Goal: Find specific page/section: Find specific page/section

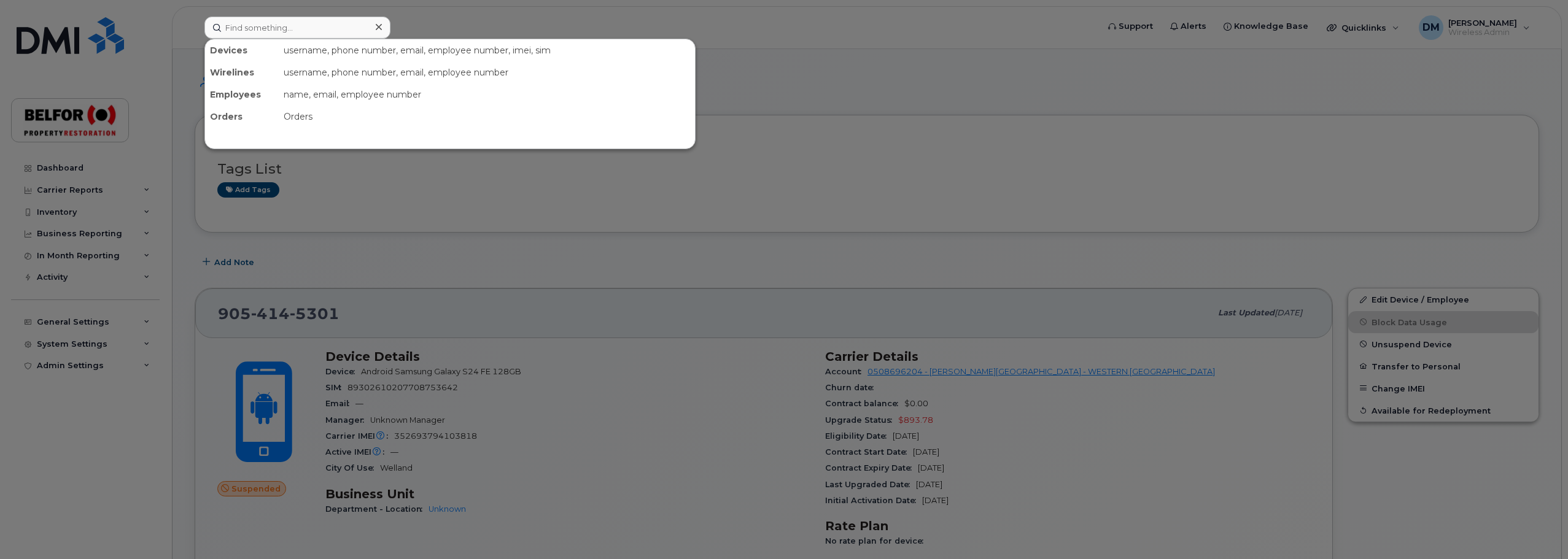
scroll to position [184, 0]
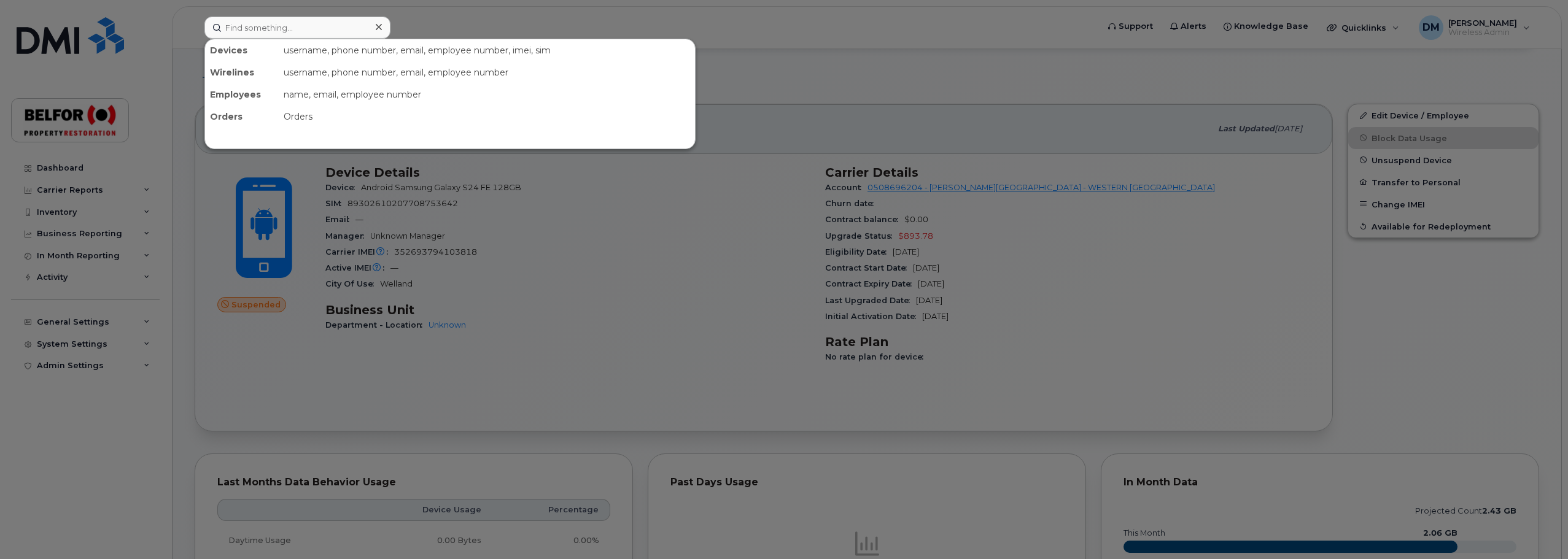
click at [259, 18] on input at bounding box center [297, 28] width 186 height 22
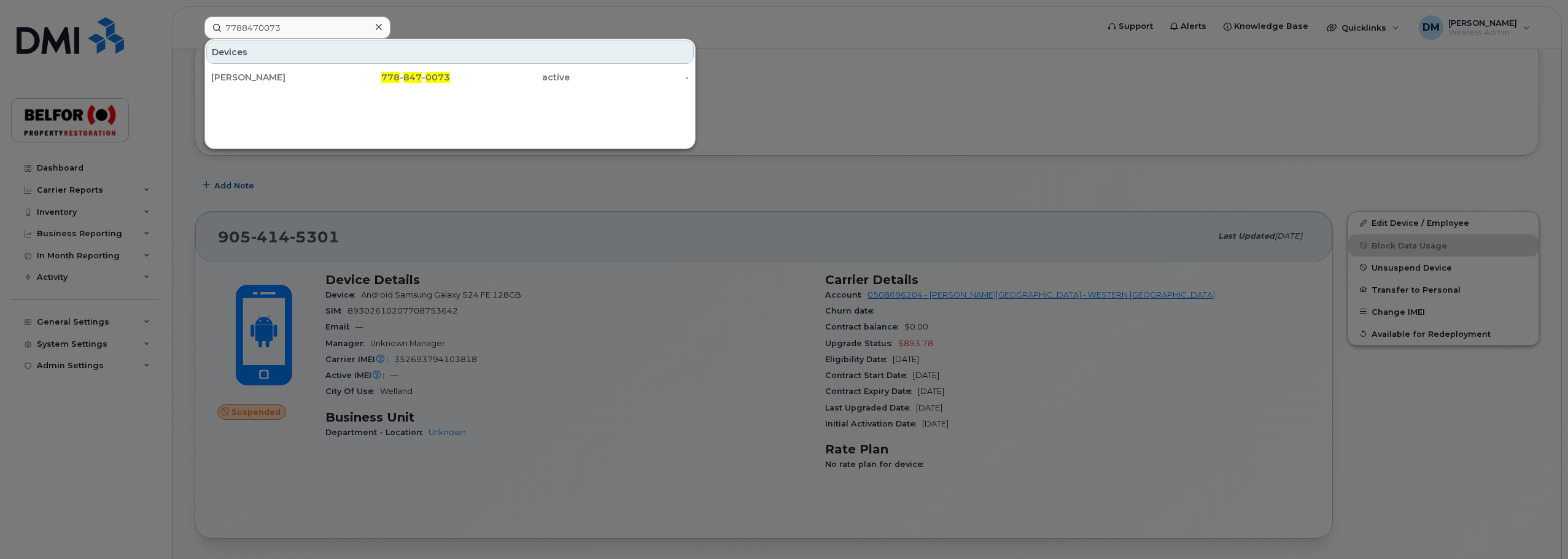
scroll to position [61, 0]
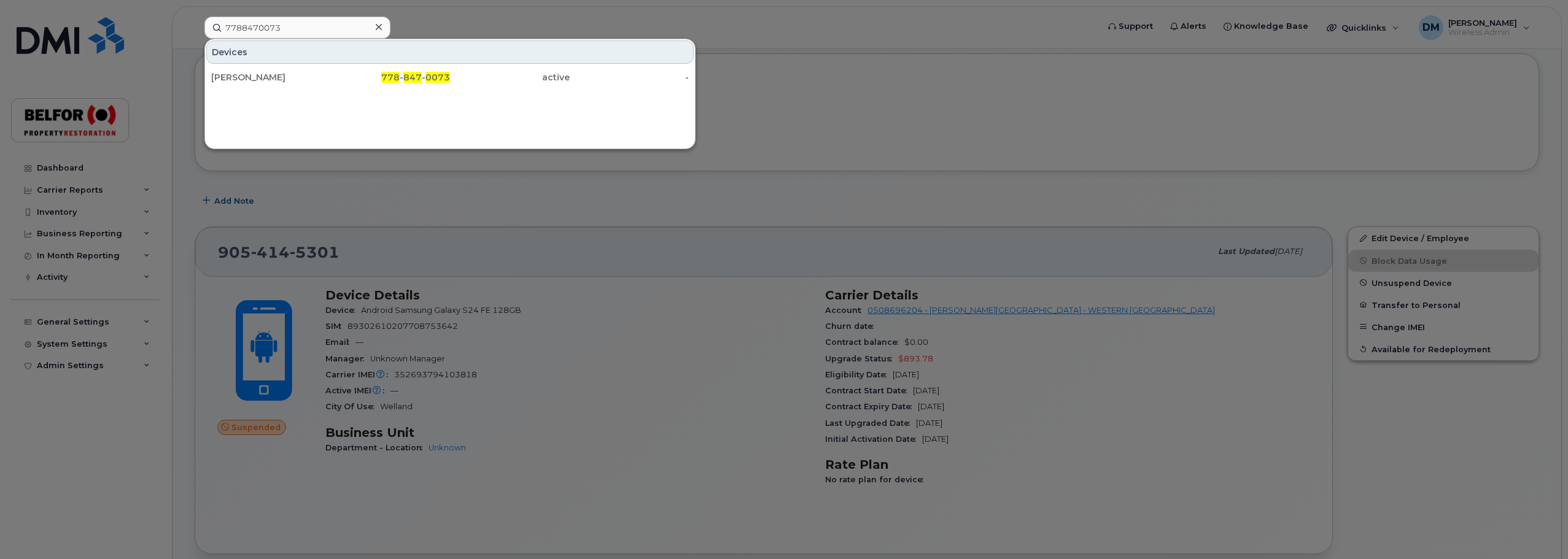
click at [306, 28] on input "7788470073" at bounding box center [297, 28] width 186 height 22
click at [299, 28] on input "7788470073" at bounding box center [297, 28] width 186 height 22
type input "7"
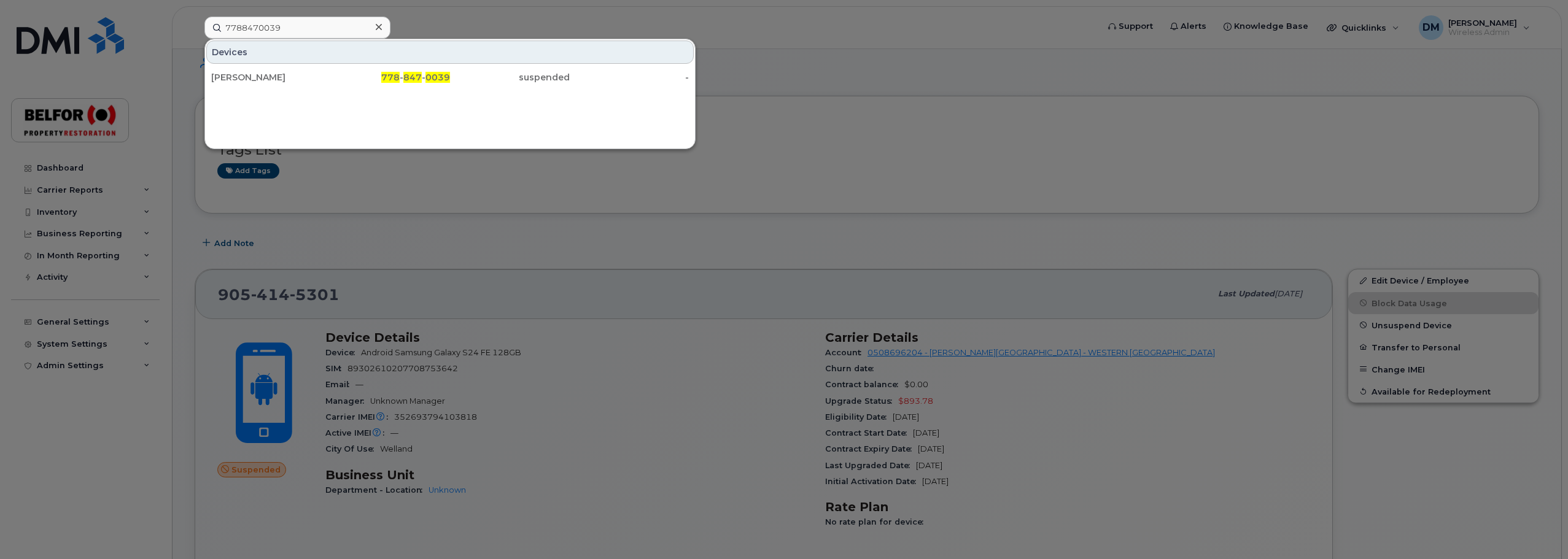
scroll to position [0, 0]
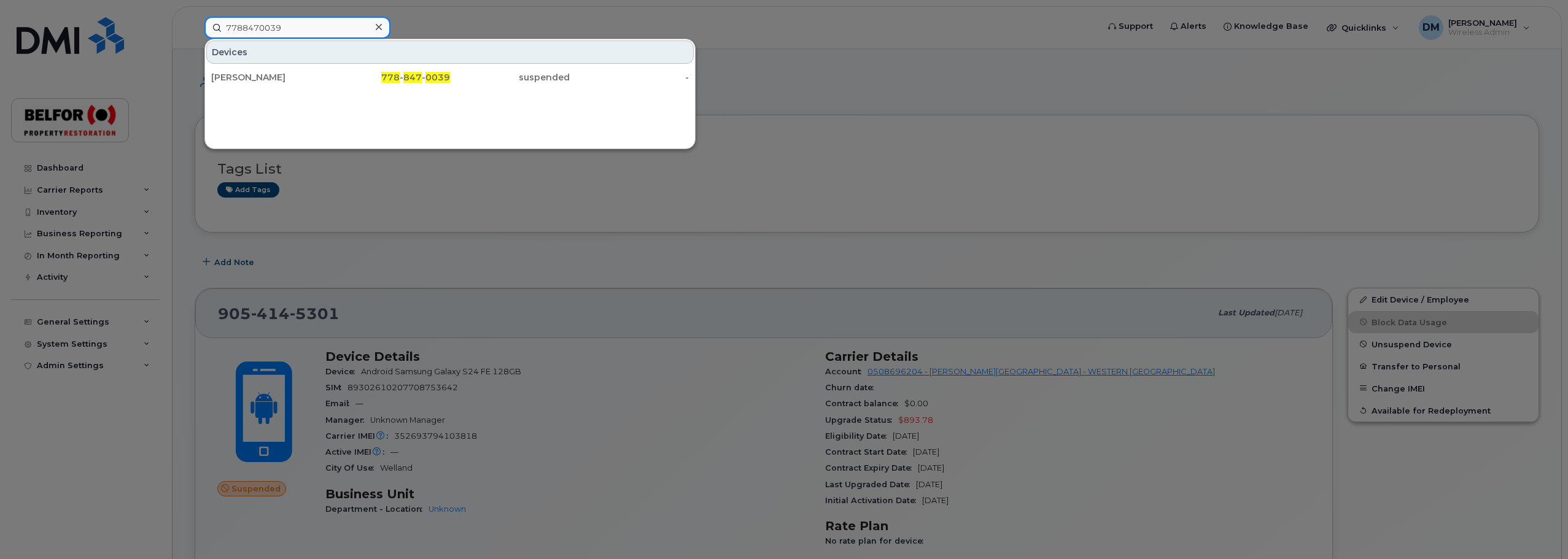
click at [266, 35] on input "7788470039" at bounding box center [297, 28] width 186 height 22
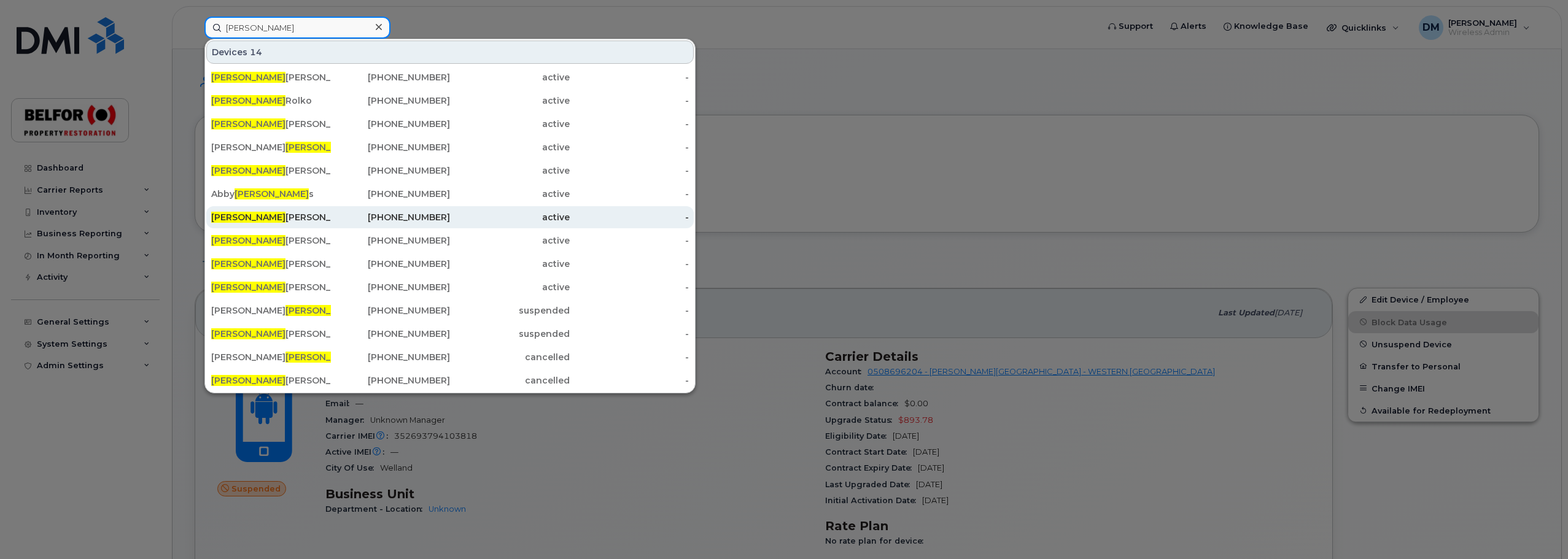
type input "robert"
click at [250, 217] on div "Robert Dawe" at bounding box center [271, 217] width 120 height 12
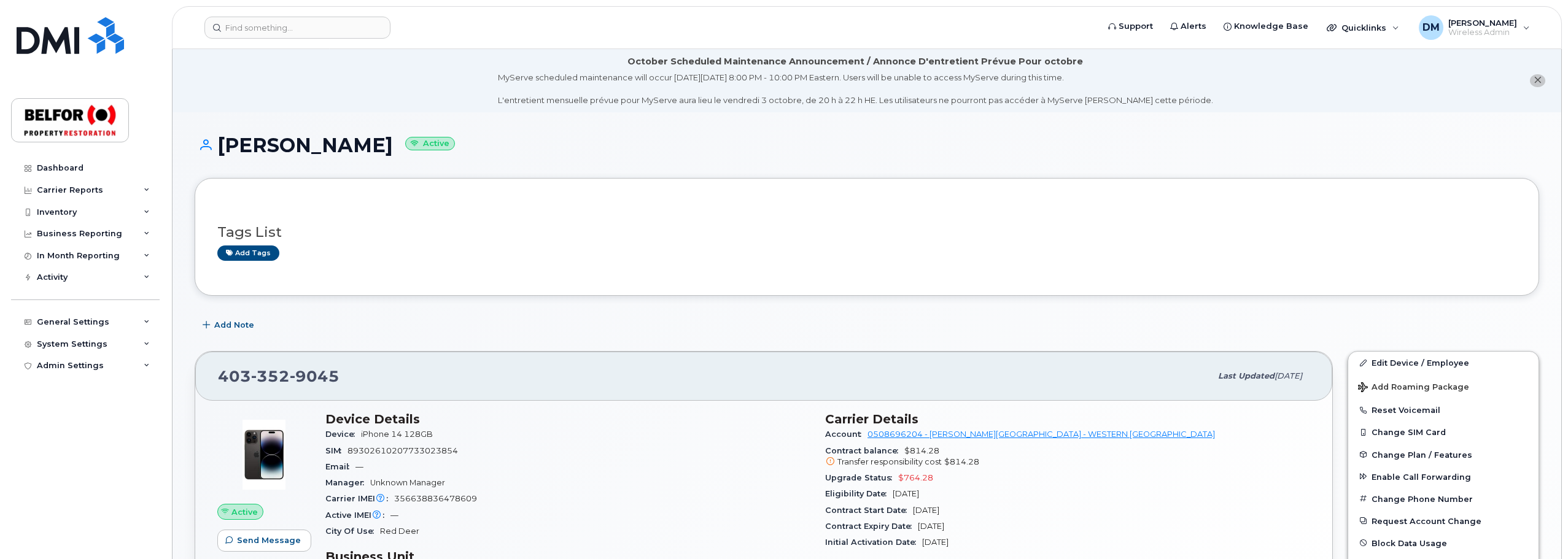
click at [277, 40] on header "Support Alerts Knowledge Base Quicklinks Suspend / Cancel Device Change SIM Car…" at bounding box center [867, 28] width 1390 height 43
click at [252, 24] on input at bounding box center [297, 28] width 186 height 22
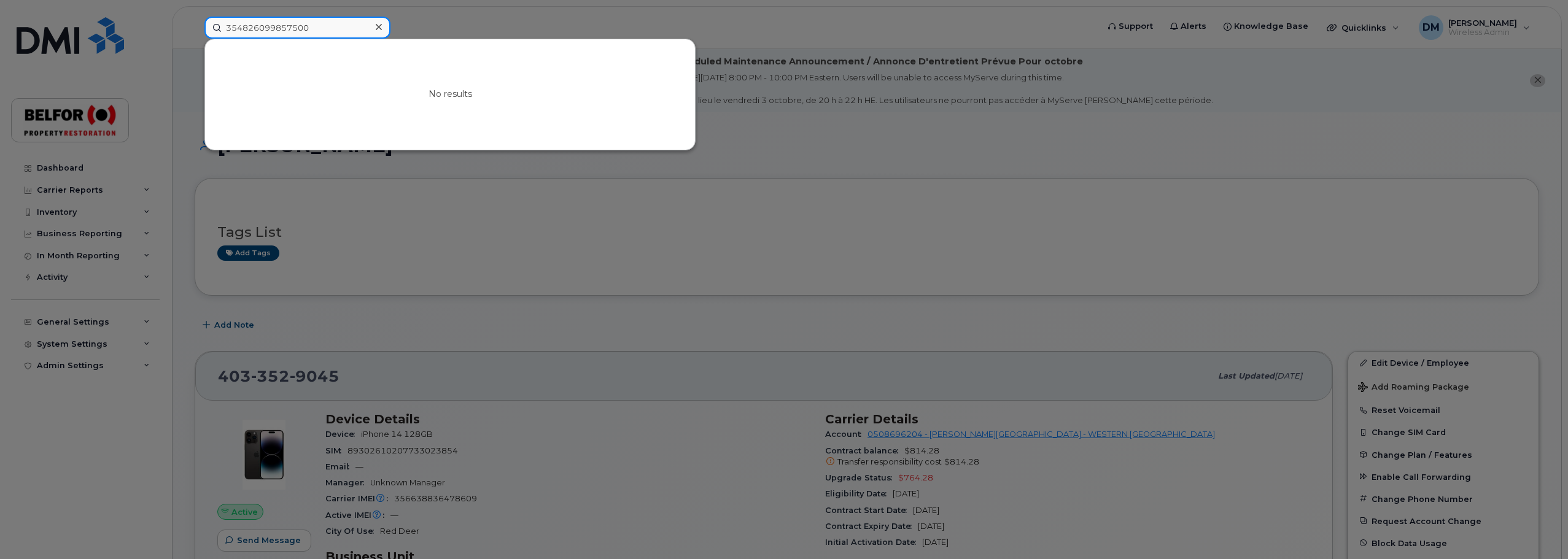
type input "354826099857500"
click at [379, 31] on icon at bounding box center [378, 27] width 6 height 10
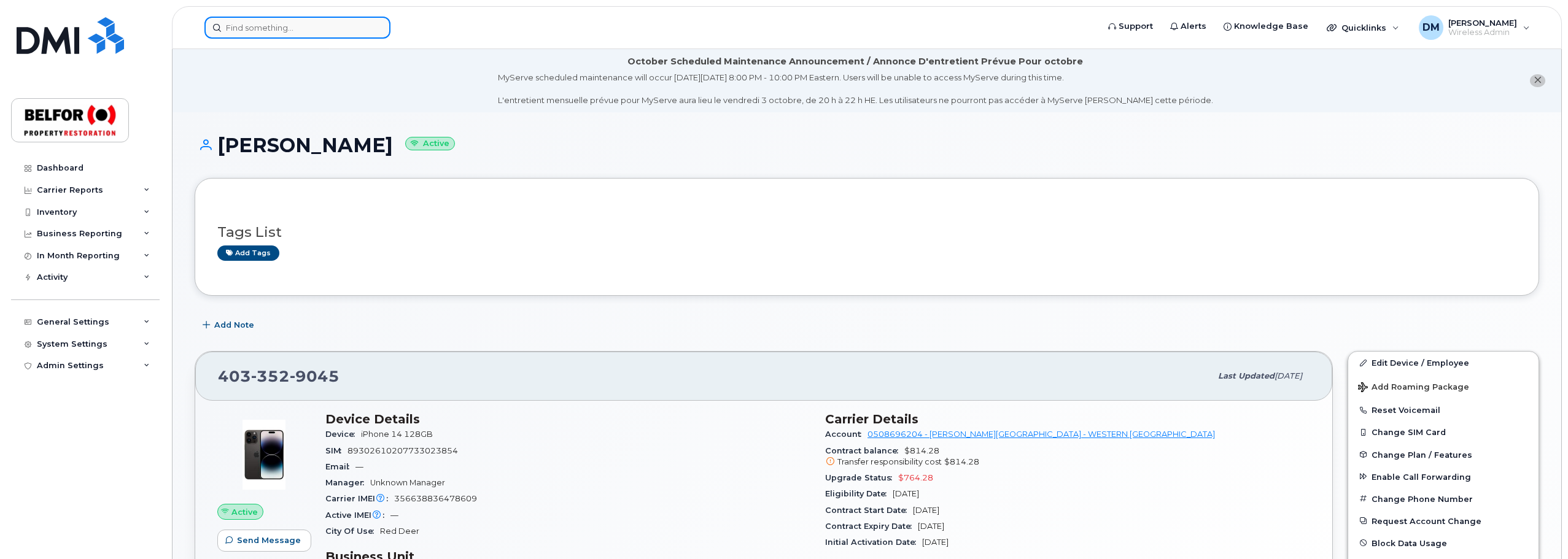
click at [228, 27] on input at bounding box center [297, 28] width 186 height 22
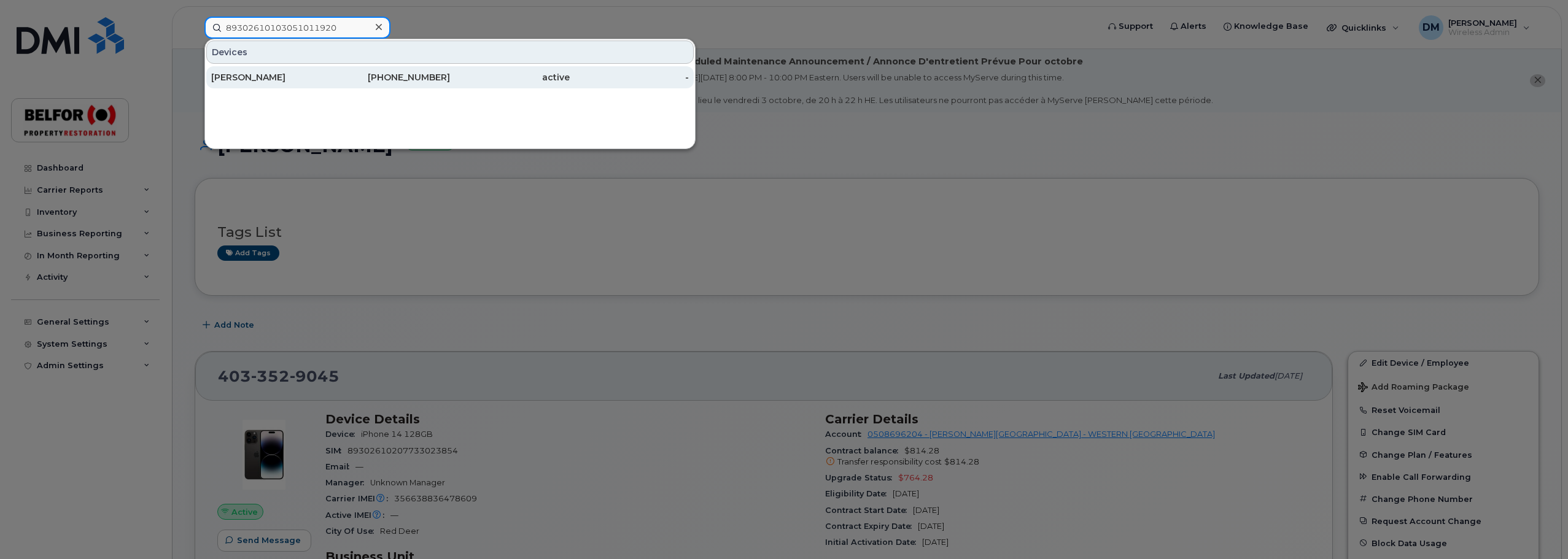
type input "89302610103051011920"
click at [271, 80] on div "Jaqueline Esterhuizen" at bounding box center [271, 77] width 120 height 12
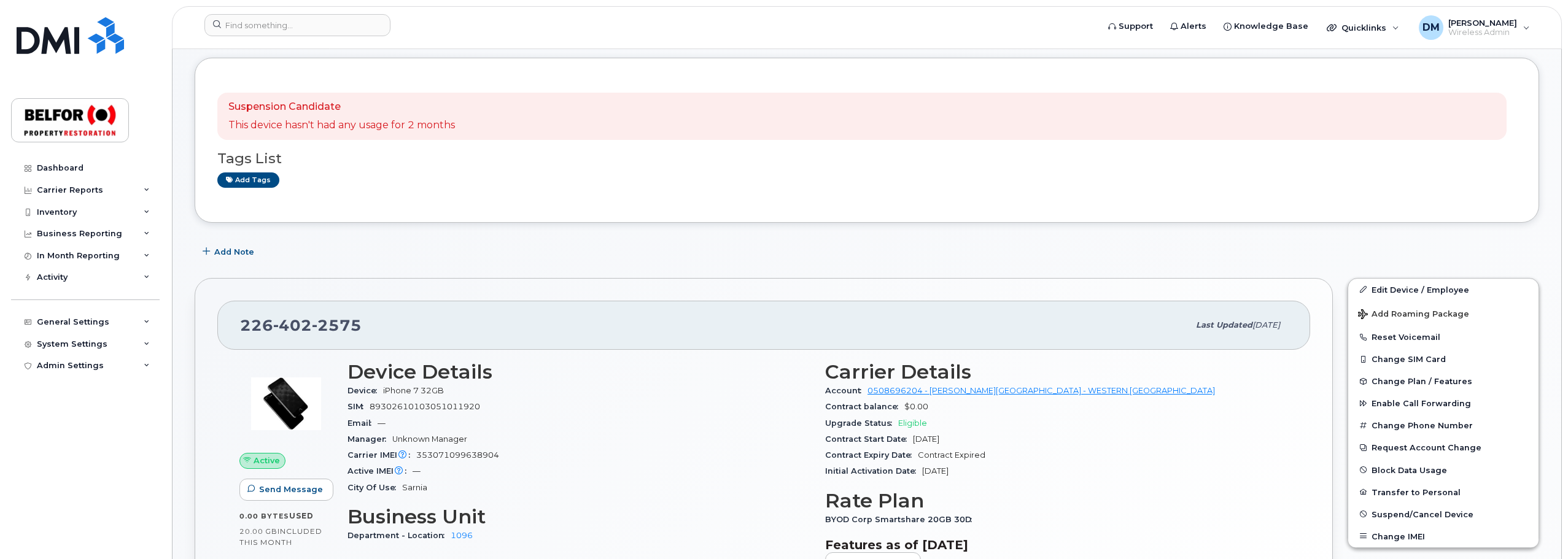
scroll to position [61, 0]
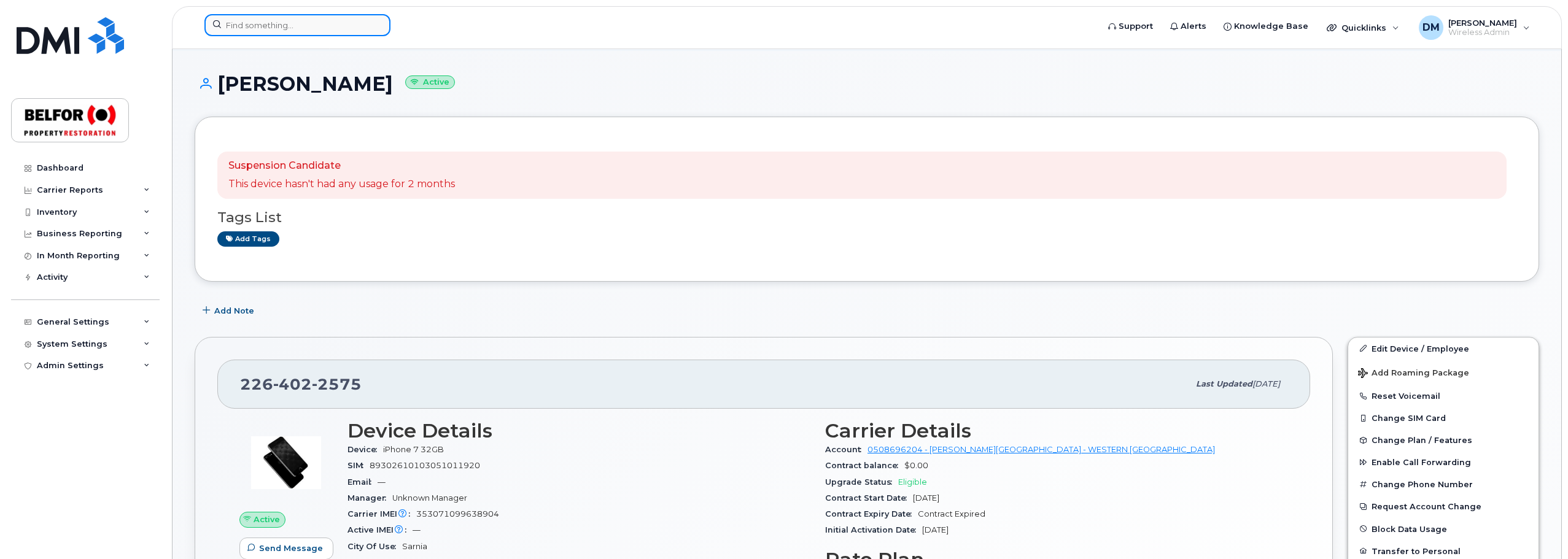
click at [266, 22] on input at bounding box center [297, 25] width 186 height 22
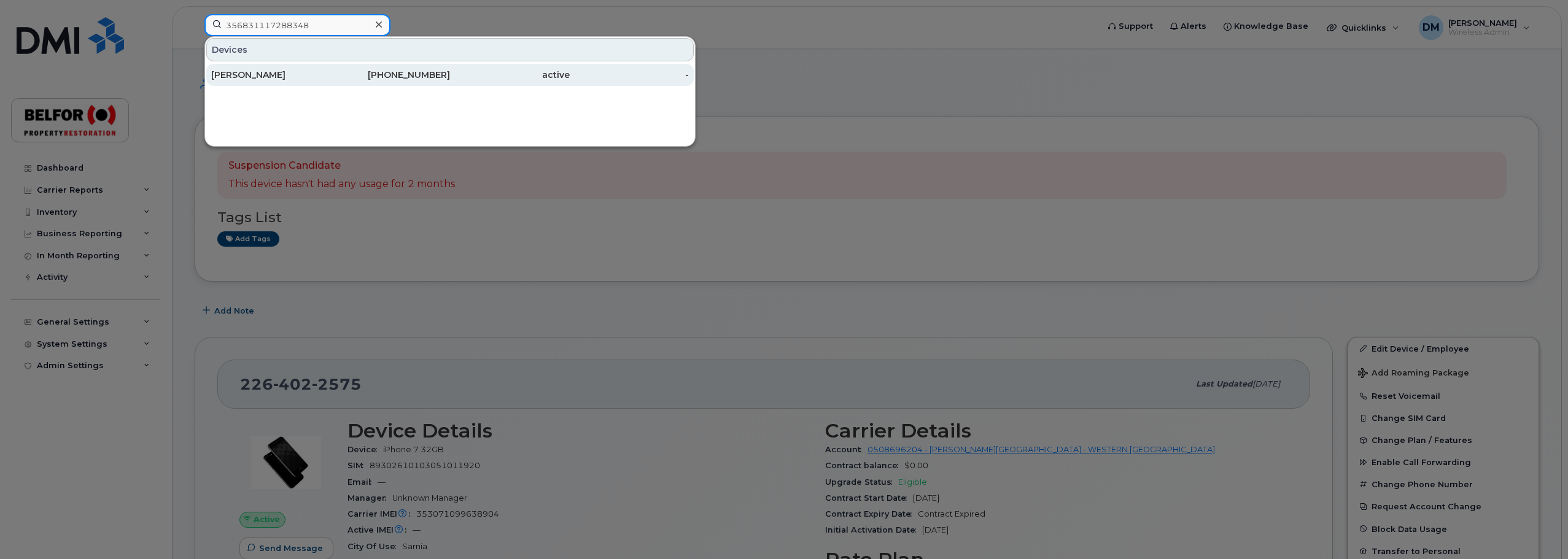
type input "356831117288348"
click at [304, 78] on div "Carmelita Mc Dougall" at bounding box center [271, 75] width 120 height 12
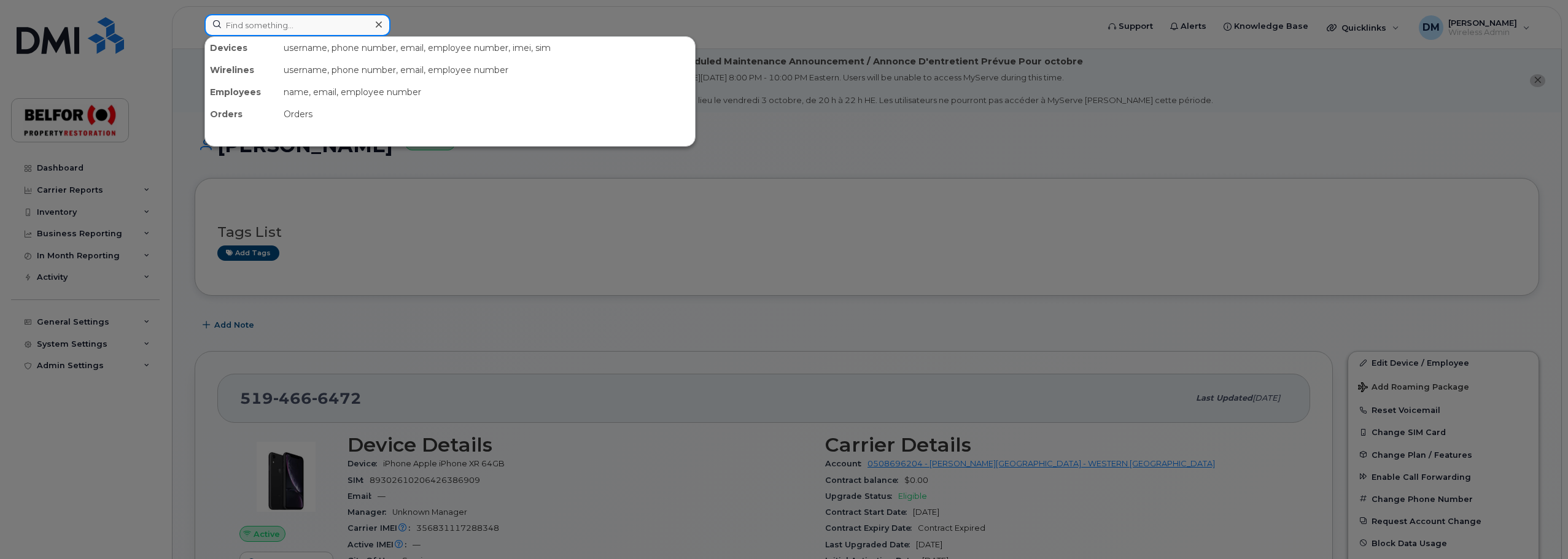
click at [256, 26] on input at bounding box center [297, 25] width 186 height 22
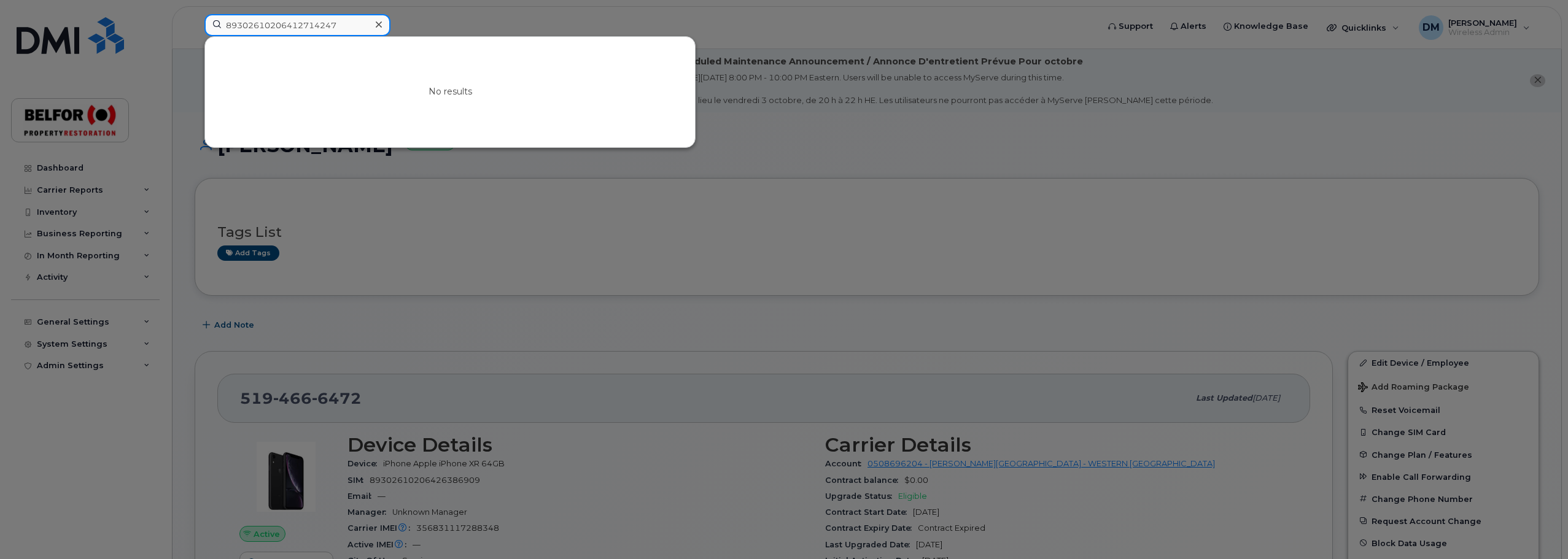
type input "89302610206412714247"
